Goal: Task Accomplishment & Management: Manage account settings

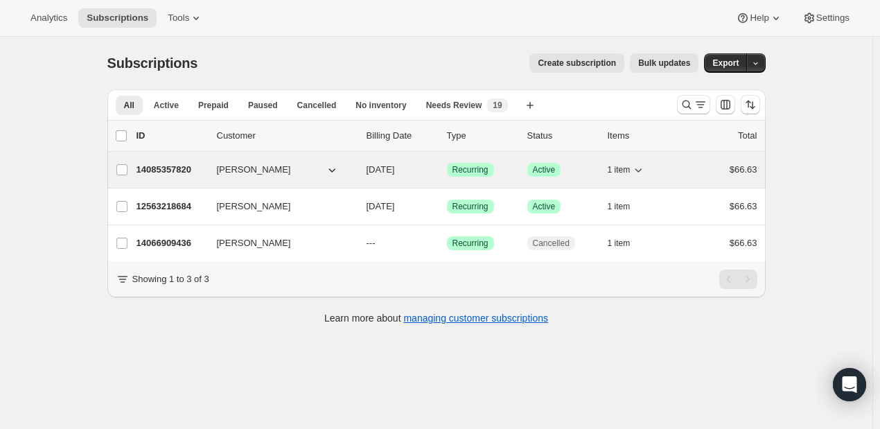
click at [156, 168] on p "14085357820" at bounding box center [170, 170] width 69 height 14
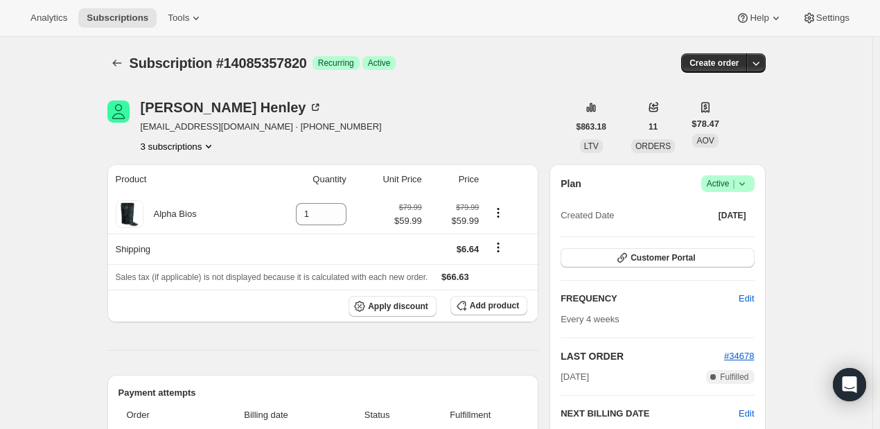
click at [735, 189] on span "Active |" at bounding box center [727, 184] width 42 height 14
click at [739, 233] on span "Cancel subscription" at bounding box center [732, 234] width 78 height 10
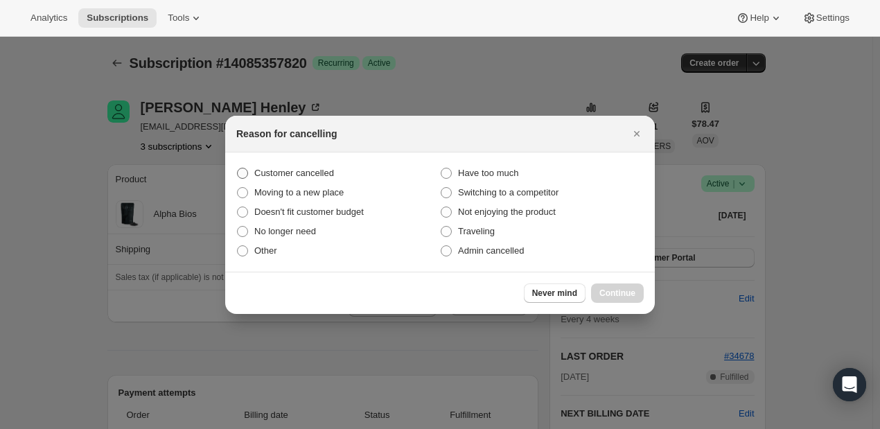
click at [306, 172] on span "Customer cancelled" at bounding box center [294, 173] width 80 height 10
click at [245, 173] on span ":r246:" at bounding box center [242, 173] width 11 height 11
click at [238, 168] on input "Customer cancelled" at bounding box center [237, 168] width 1 height 1
radio input "true"
click at [618, 292] on span "Continue" at bounding box center [617, 292] width 36 height 11
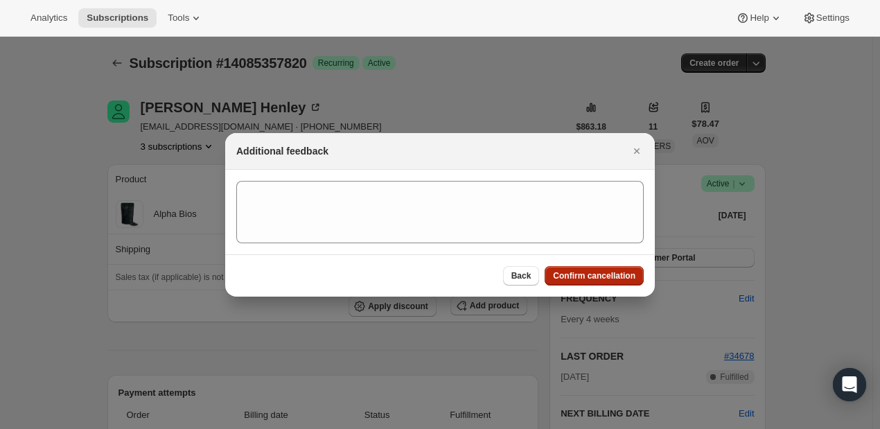
click at [615, 279] on span "Confirm cancellation" at bounding box center [594, 275] width 82 height 11
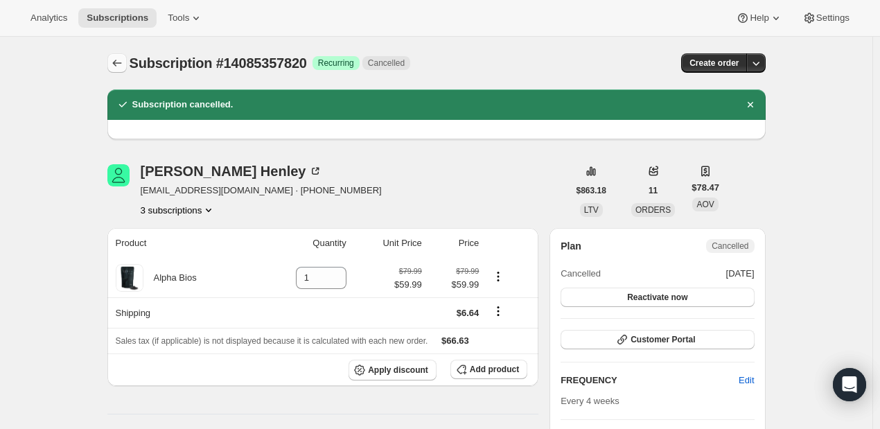
click at [123, 68] on icon "Subscriptions" at bounding box center [117, 63] width 14 height 14
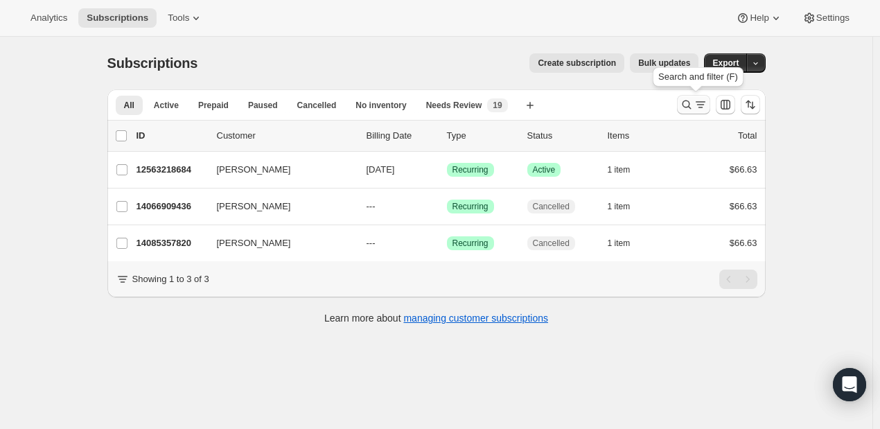
click at [687, 102] on icon "Search and filter results" at bounding box center [686, 105] width 14 height 14
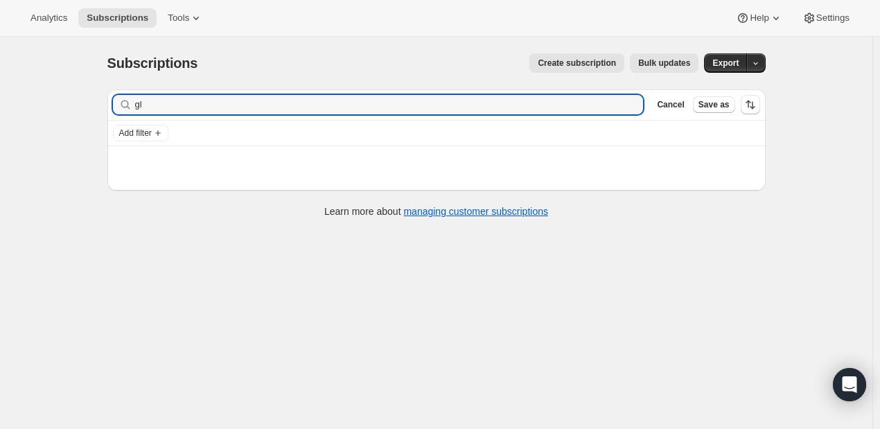
type input "g"
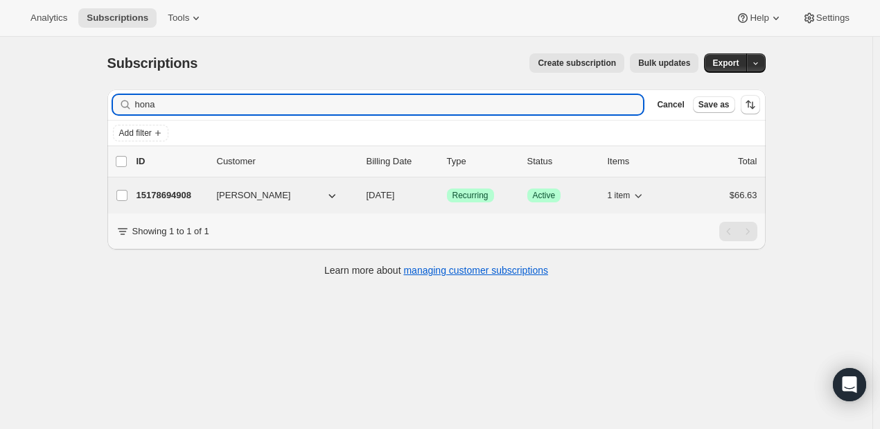
type input "hona"
click at [166, 193] on p "15178694908" at bounding box center [170, 195] width 69 height 14
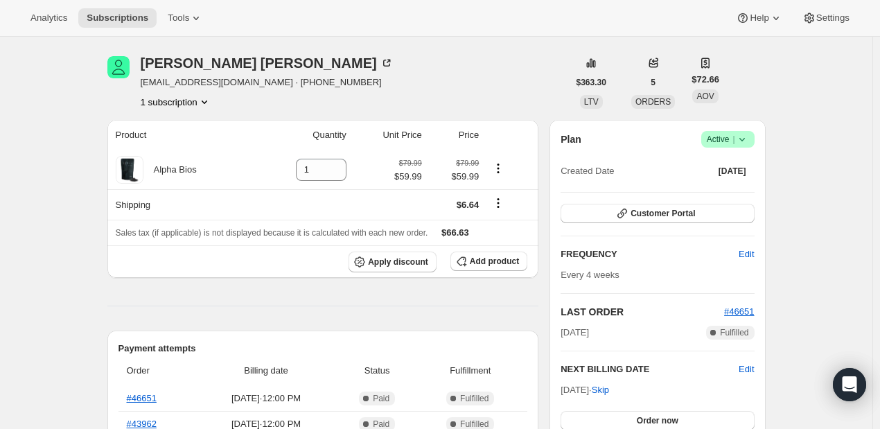
scroll to position [139, 0]
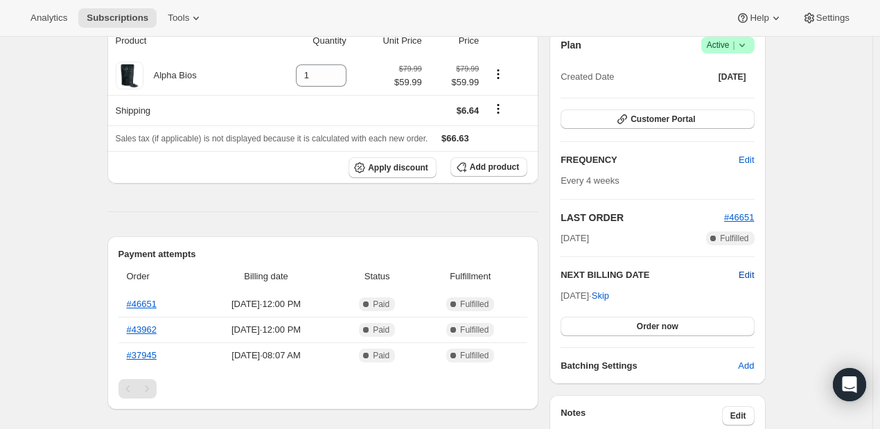
click at [748, 274] on span "Edit" at bounding box center [745, 275] width 15 height 14
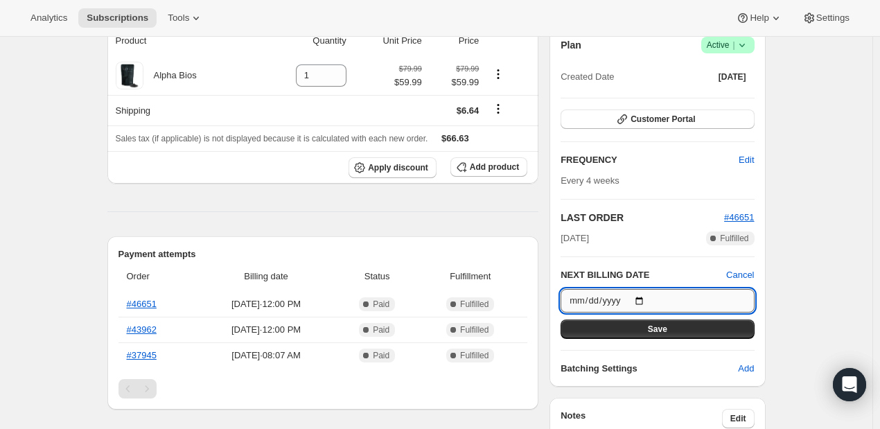
click at [646, 299] on input "[DATE]" at bounding box center [656, 301] width 193 height 24
drag, startPoint x: 638, startPoint y: 302, endPoint x: 648, endPoint y: 285, distance: 19.8
click at [638, 301] on input "[DATE]" at bounding box center [656, 301] width 193 height 24
type input "[DATE]"
click at [706, 332] on button "Save" at bounding box center [656, 328] width 193 height 19
